Goal: Task Accomplishment & Management: Complete application form

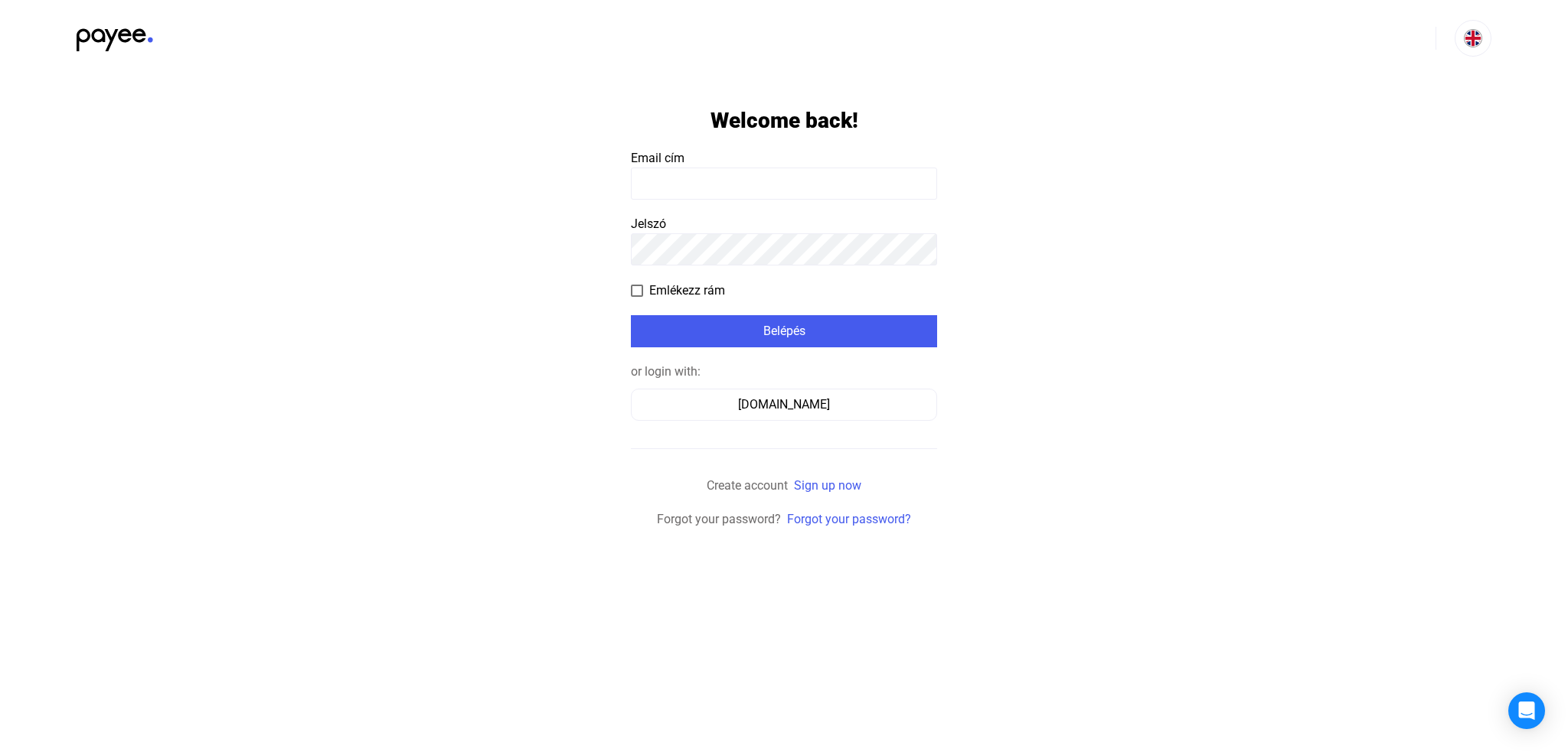
click at [668, 179] on input at bounding box center [784, 183] width 307 height 32
click at [670, 183] on input at bounding box center [784, 183] width 307 height 32
